Goal: Task Accomplishment & Management: Use online tool/utility

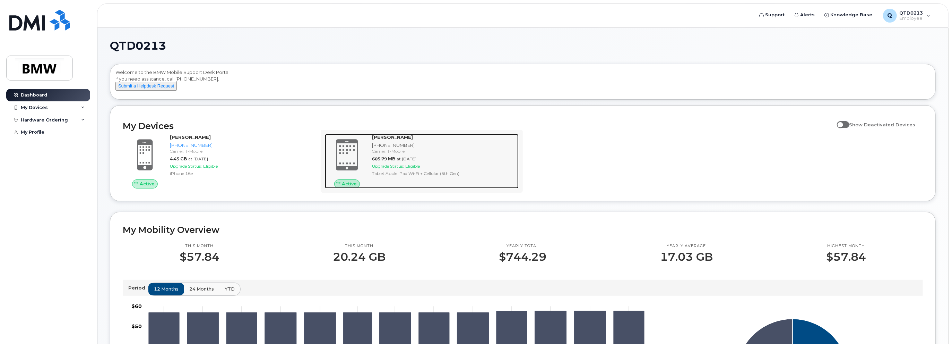
click at [400, 169] on span "Upgrade Status:" at bounding box center [388, 165] width 32 height 5
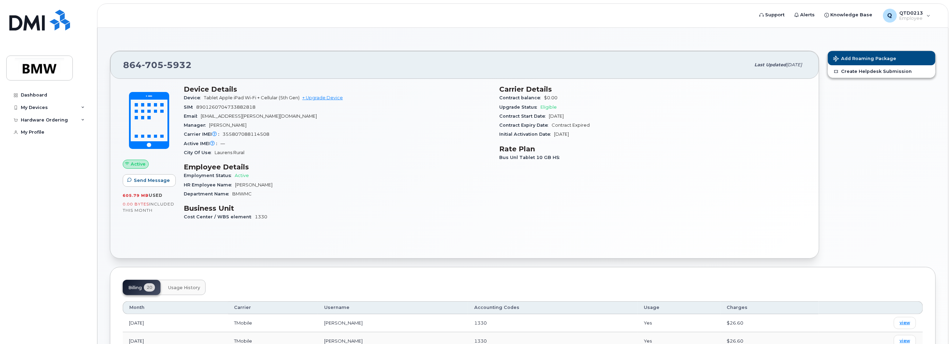
click at [184, 290] on button "Usage History" at bounding box center [184, 287] width 43 height 15
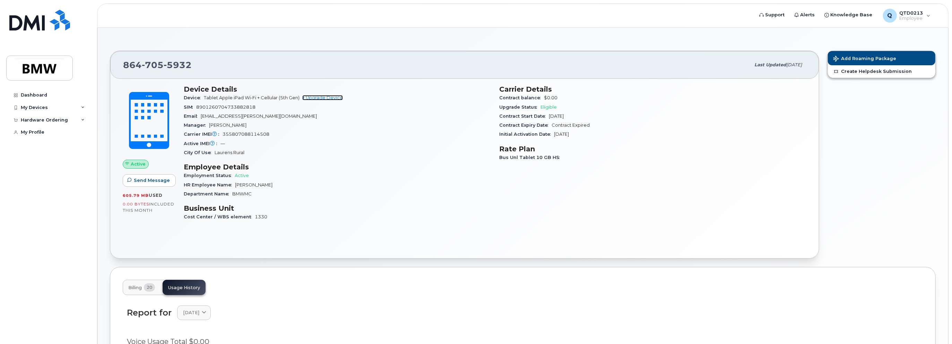
click at [324, 100] on link "+ Upgrade Device" at bounding box center [322, 97] width 41 height 5
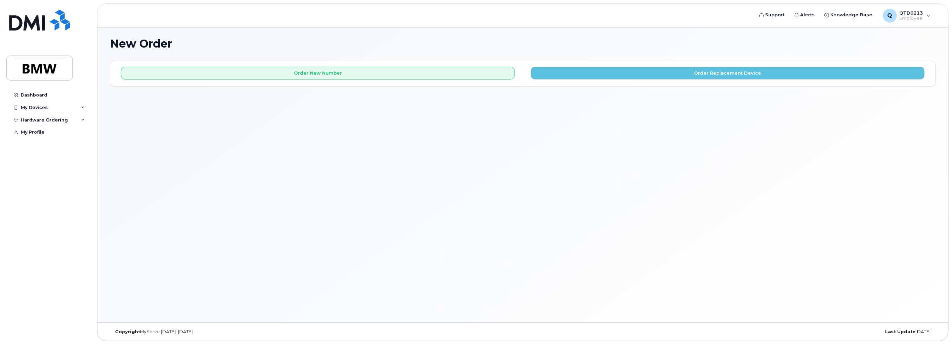
scroll to position [3, 0]
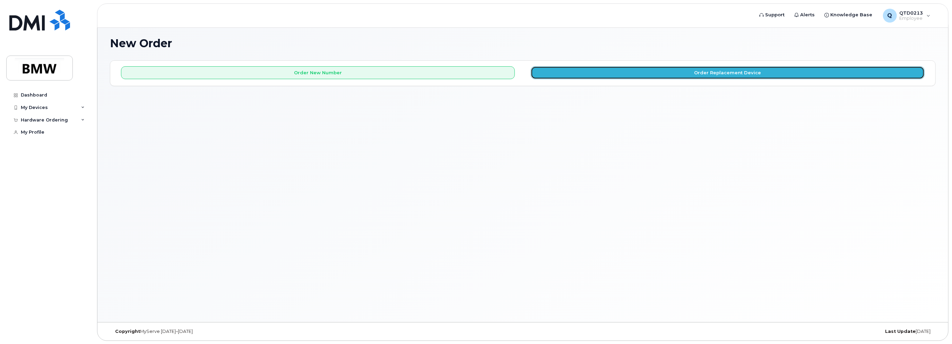
click at [587, 74] on button "Order Replacement Device" at bounding box center [728, 72] width 394 height 13
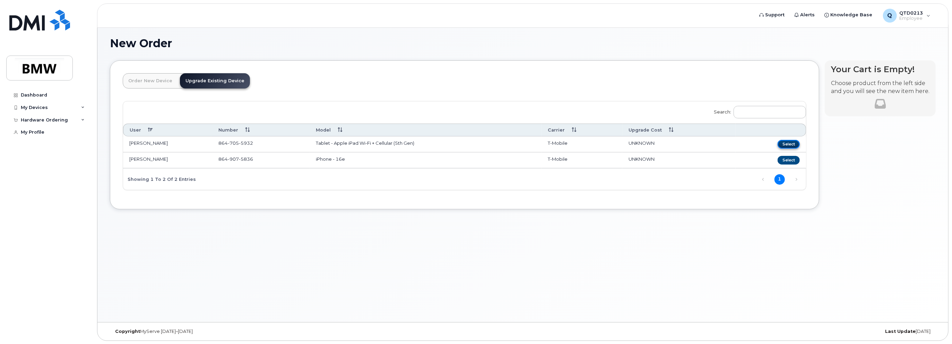
click at [794, 145] on button "Select" at bounding box center [789, 144] width 22 height 9
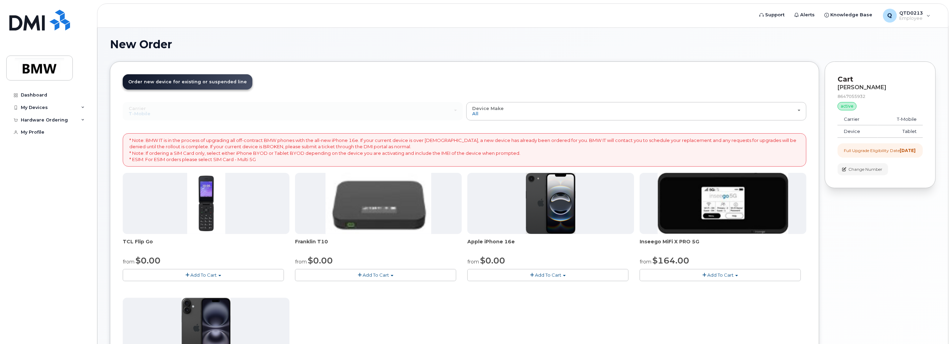
scroll to position [0, 0]
